Goal: Task Accomplishment & Management: Use online tool/utility

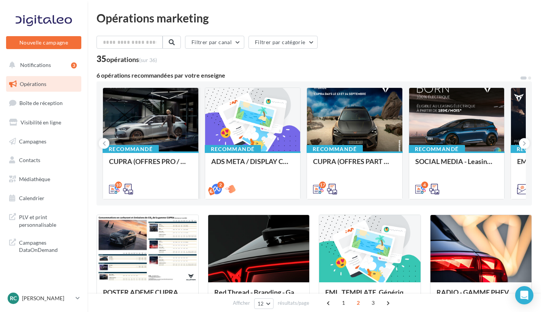
click at [165, 135] on div at bounding box center [150, 120] width 95 height 64
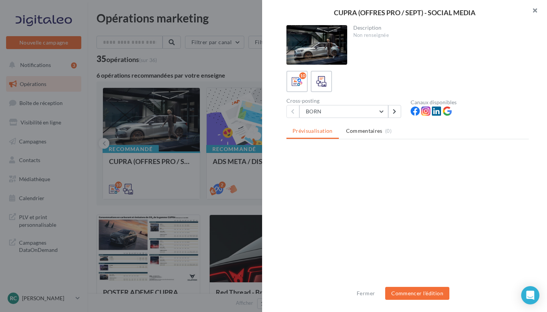
click at [531, 8] on button "button" at bounding box center [532, 11] width 30 height 23
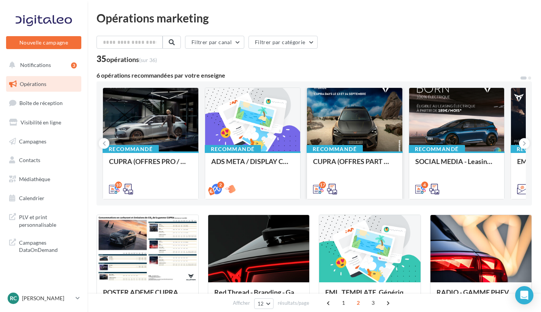
click at [346, 134] on div at bounding box center [354, 120] width 95 height 64
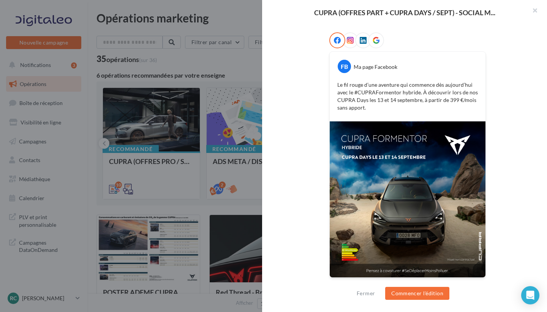
scroll to position [119, 0]
click at [359, 173] on img at bounding box center [408, 200] width 156 height 156
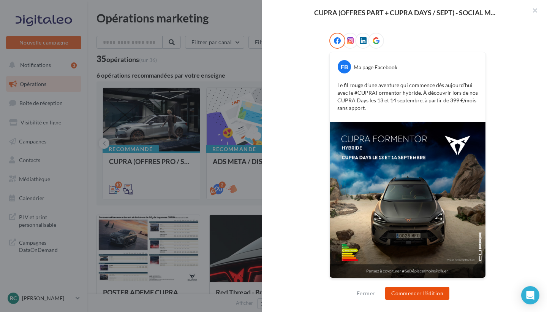
click at [406, 299] on button "Commencer l'édition" at bounding box center [417, 293] width 64 height 13
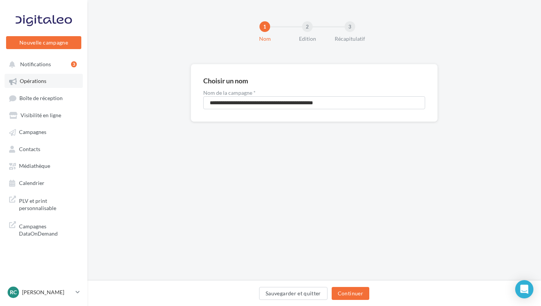
click at [47, 86] on link "Opérations" at bounding box center [44, 81] width 78 height 14
click at [308, 27] on div "2" at bounding box center [307, 26] width 11 height 11
click at [347, 291] on button "Continuer" at bounding box center [351, 293] width 38 height 13
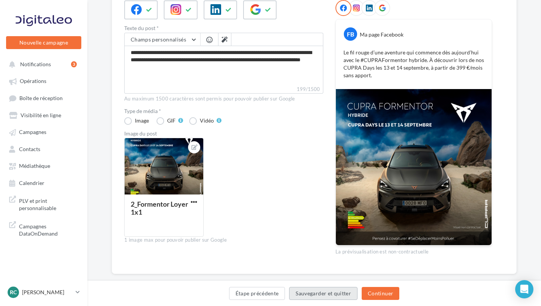
scroll to position [101, 0]
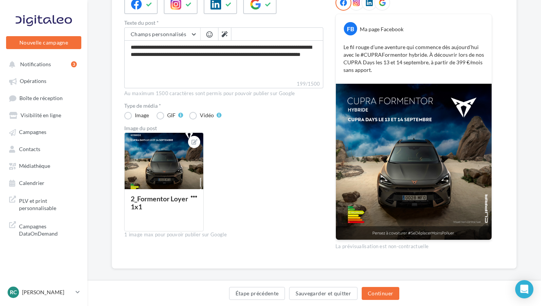
click at [431, 134] on img at bounding box center [414, 162] width 156 height 156
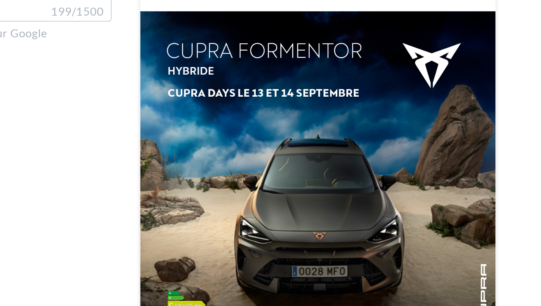
scroll to position [83, 12]
